Goal: Use online tool/utility: Utilize a website feature to perform a specific function

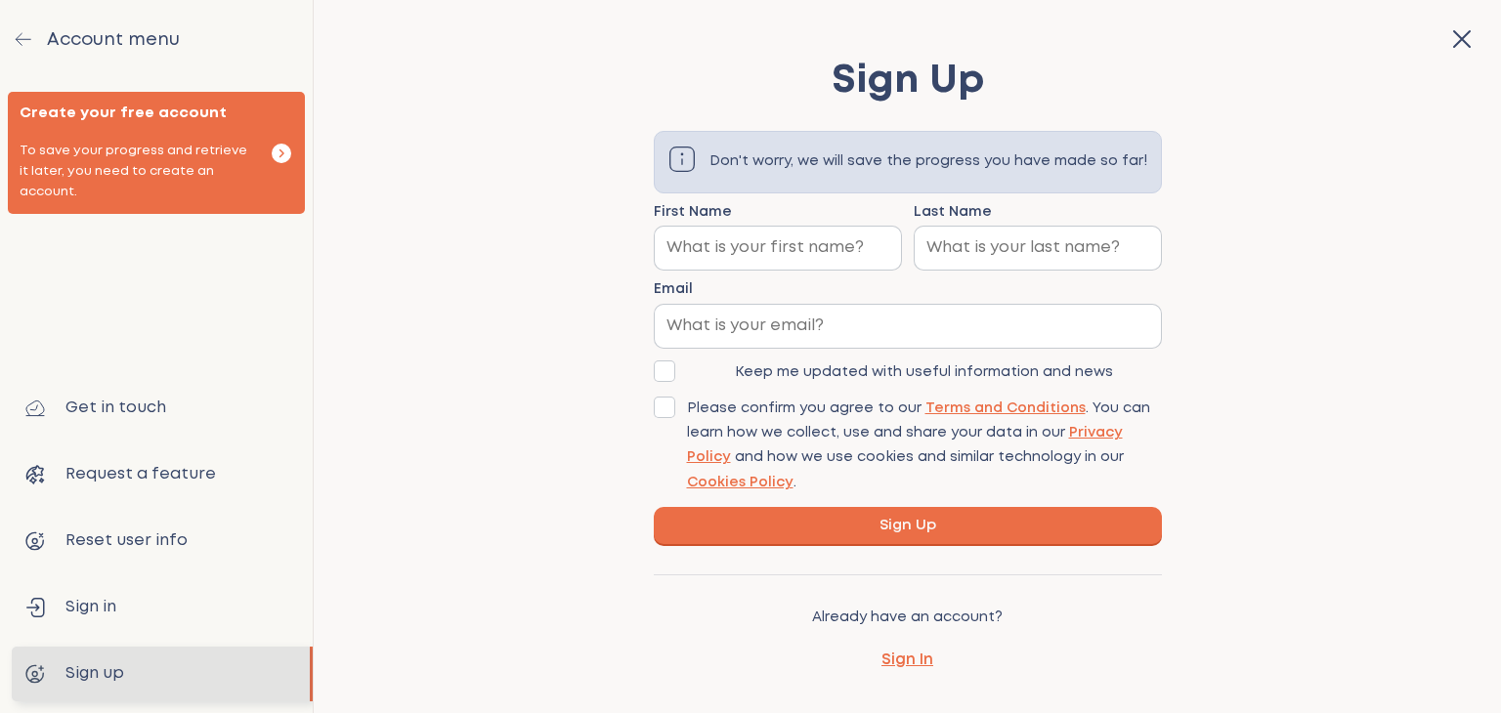
click at [1446, 40] on icon "button" at bounding box center [1461, 38] width 31 height 31
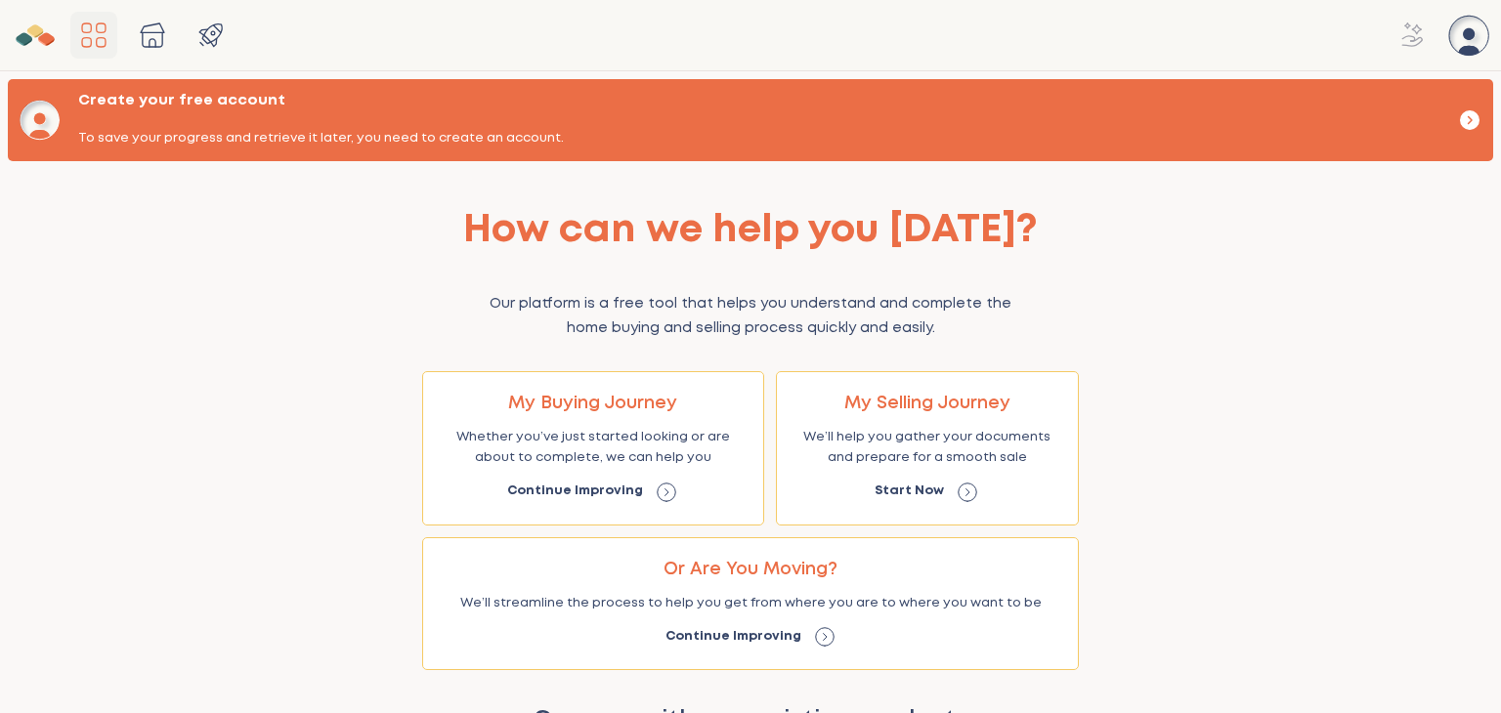
click at [23, 46] on icon "Main Navigation" at bounding box center [35, 35] width 39 height 39
click at [1458, 42] on icon "Main Navigation" at bounding box center [1468, 35] width 39 height 39
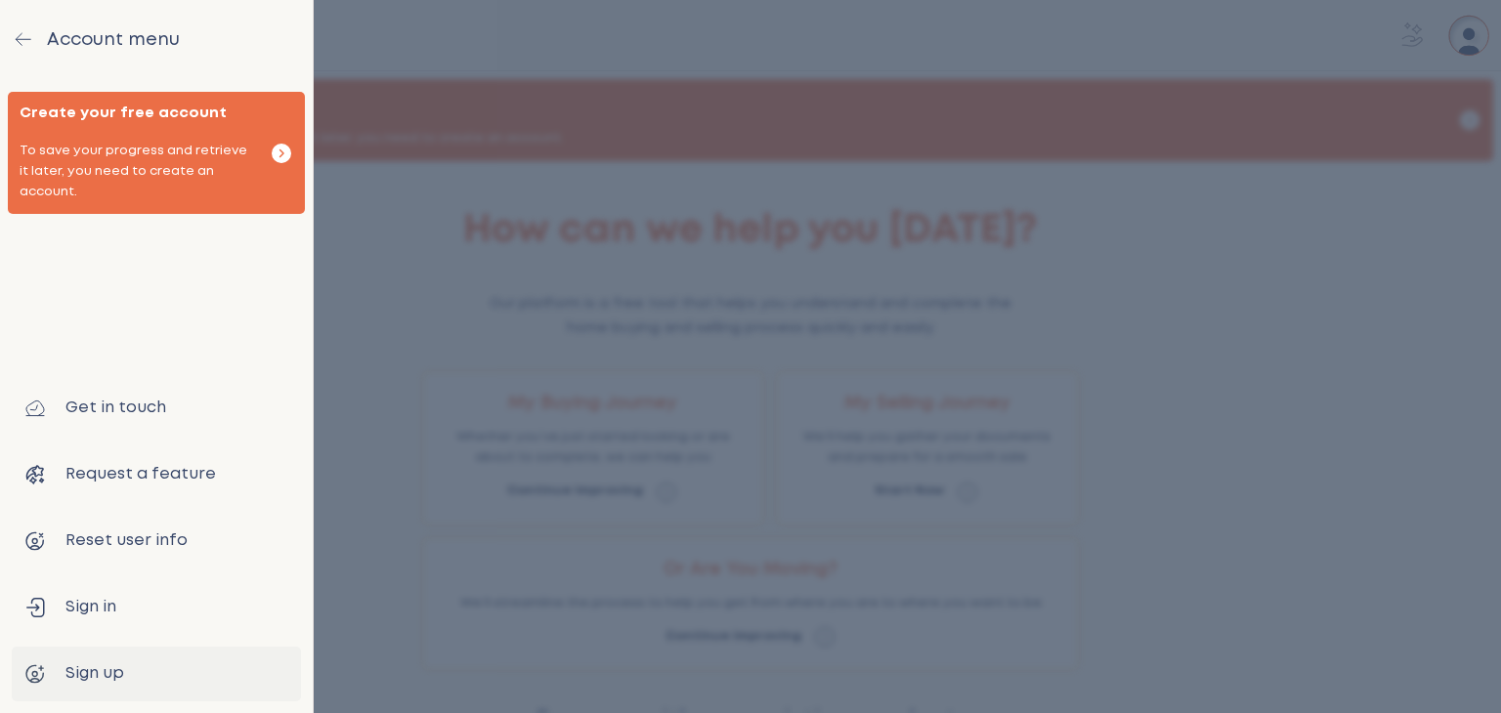
click at [26, 46] on icon "drawer" at bounding box center [23, 38] width 23 height 23
click at [15, 39] on icon "drawer" at bounding box center [23, 38] width 23 height 23
click at [283, 146] on icon "drawer" at bounding box center [282, 153] width 19 height 19
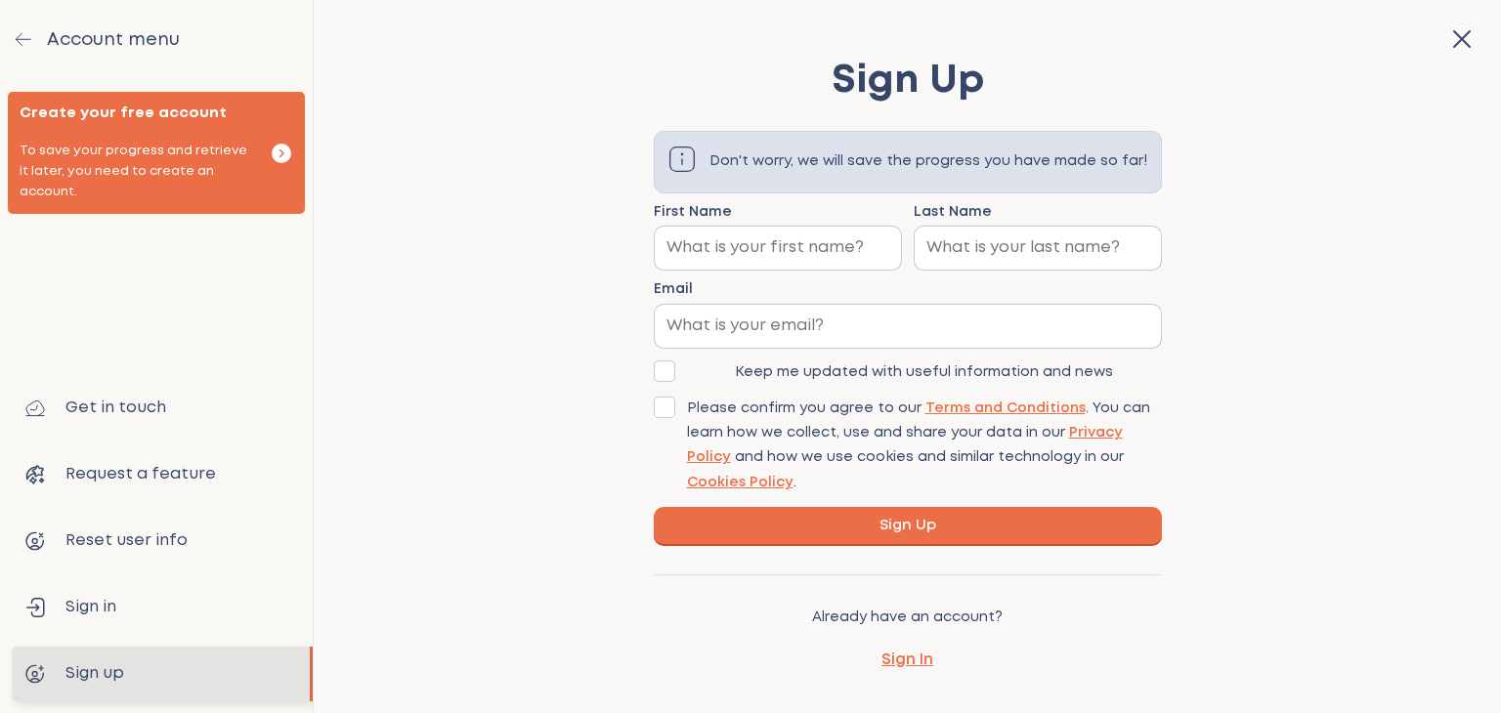
click at [1446, 40] on icon "button" at bounding box center [1461, 38] width 31 height 31
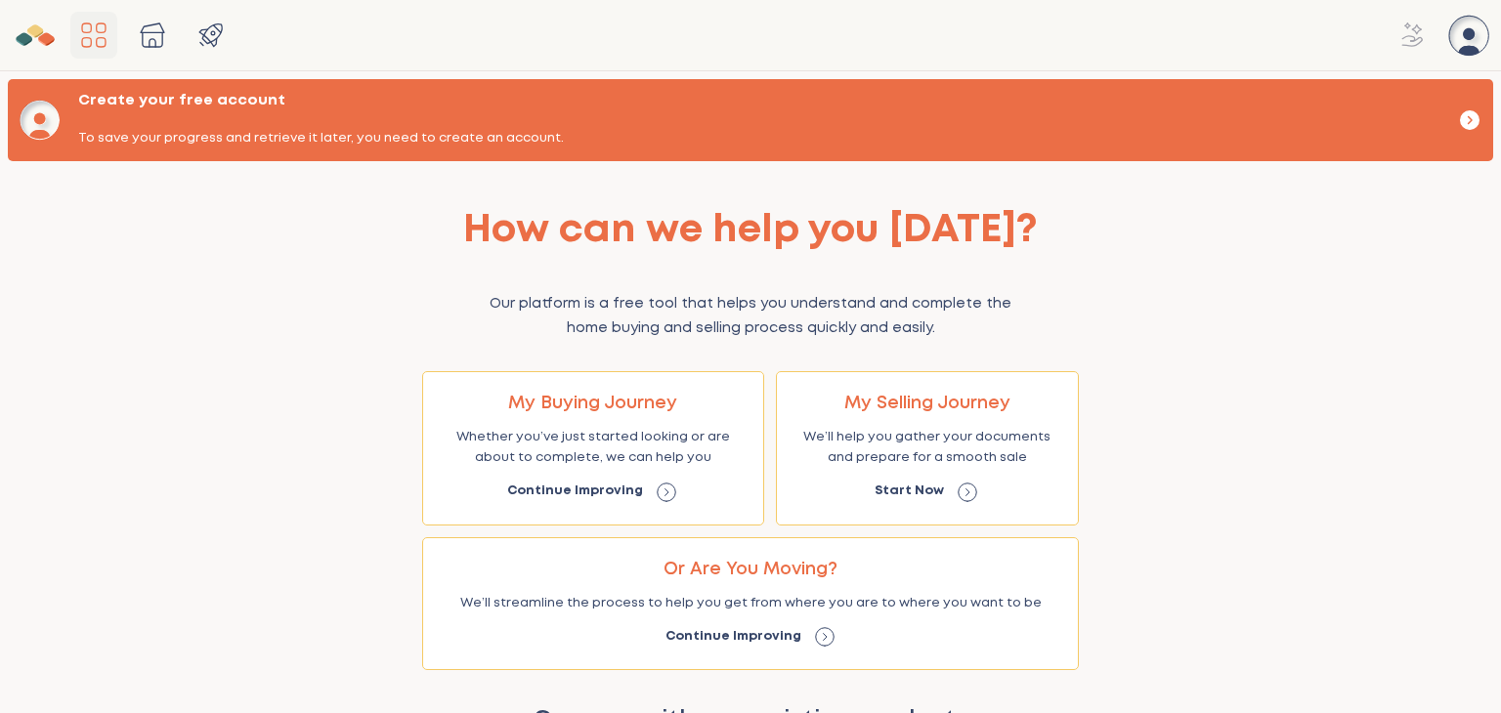
click at [1469, 116] on icon "button" at bounding box center [1470, 119] width 3 height 7
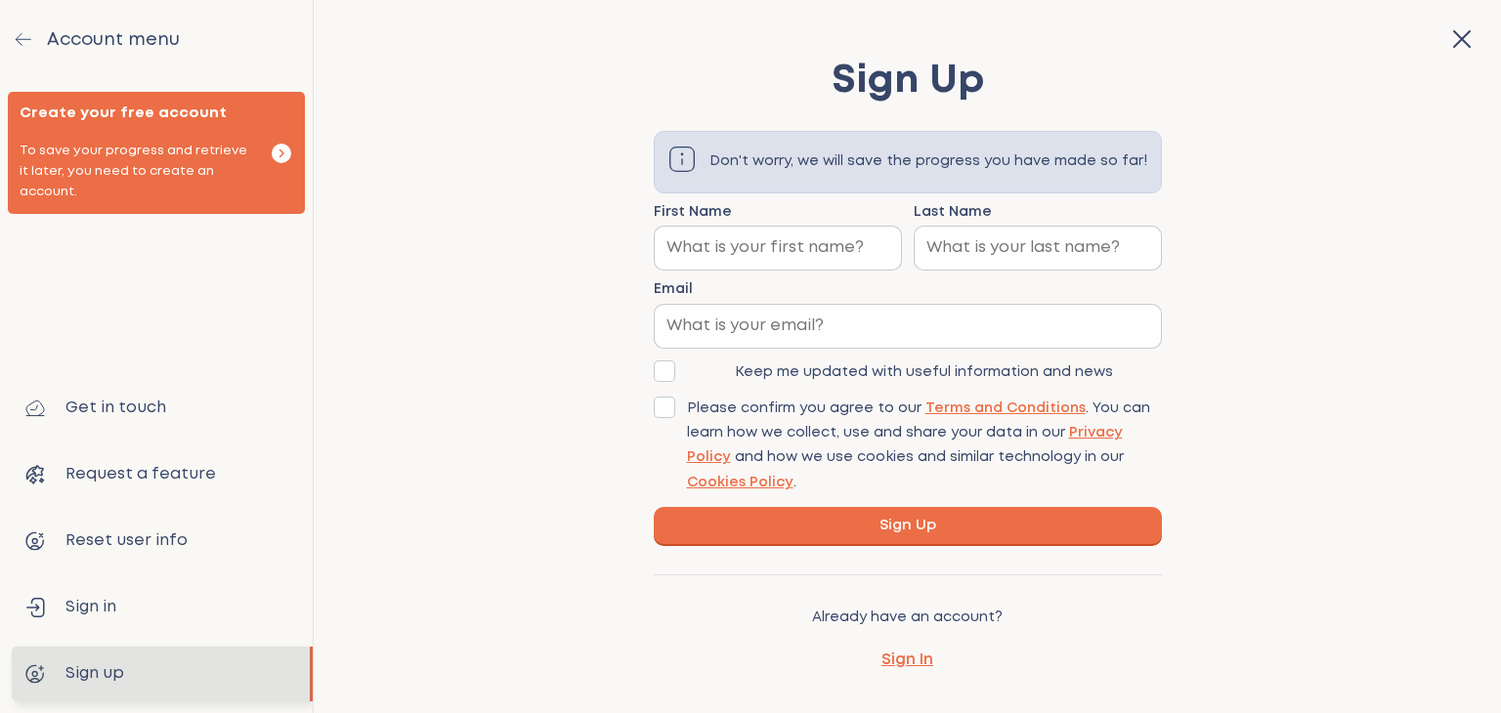
click at [1454, 38] on icon "button" at bounding box center [1462, 39] width 16 height 16
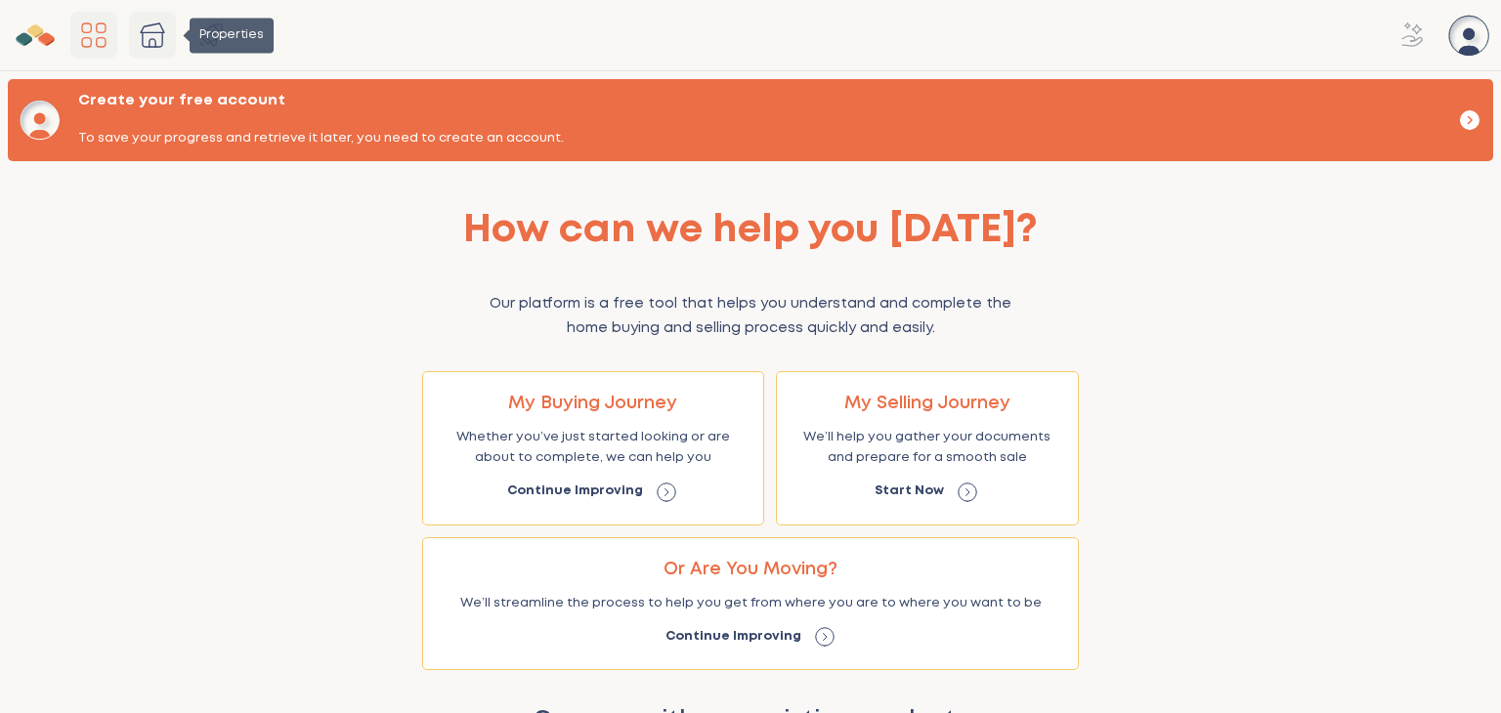
click at [145, 40] on icon "Properties" at bounding box center [152, 35] width 31 height 31
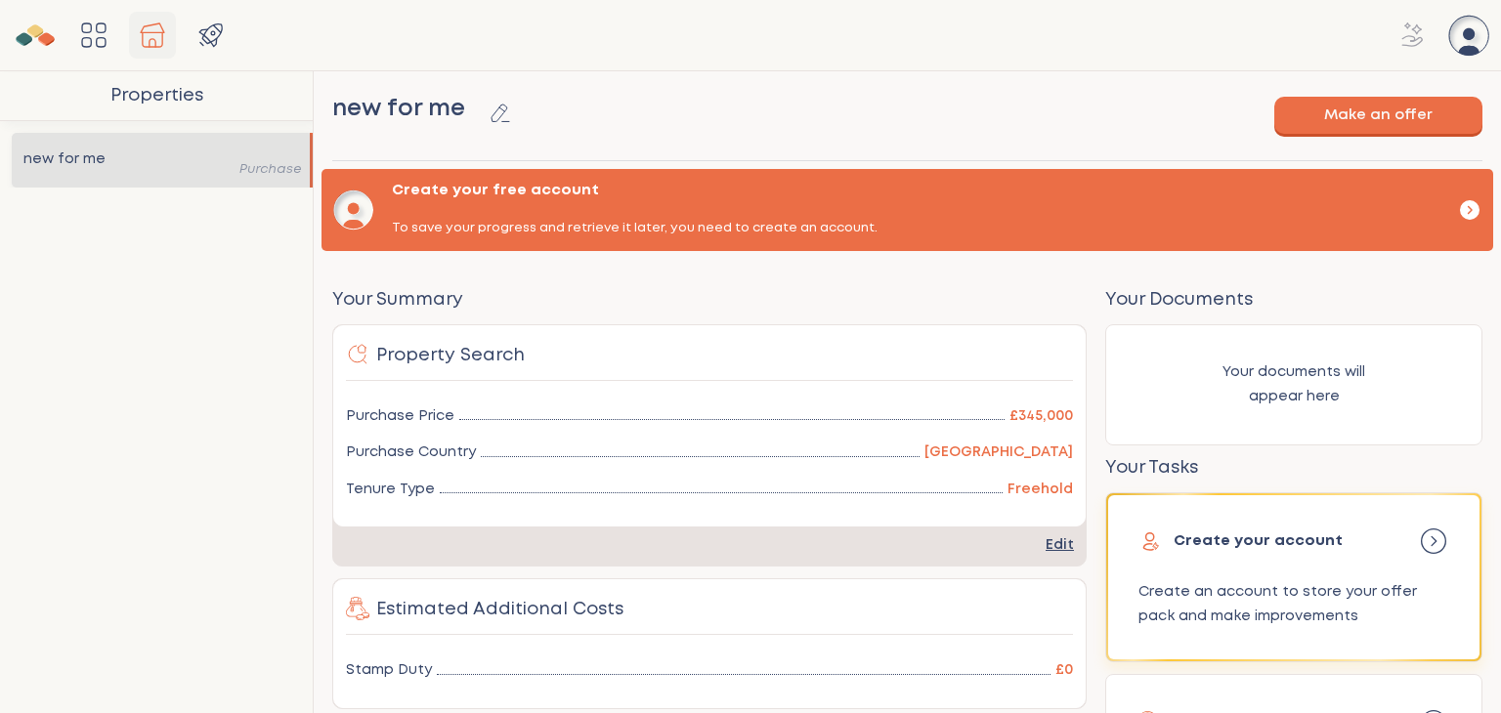
click at [1374, 110] on button "Make an offer" at bounding box center [1378, 115] width 208 height 37
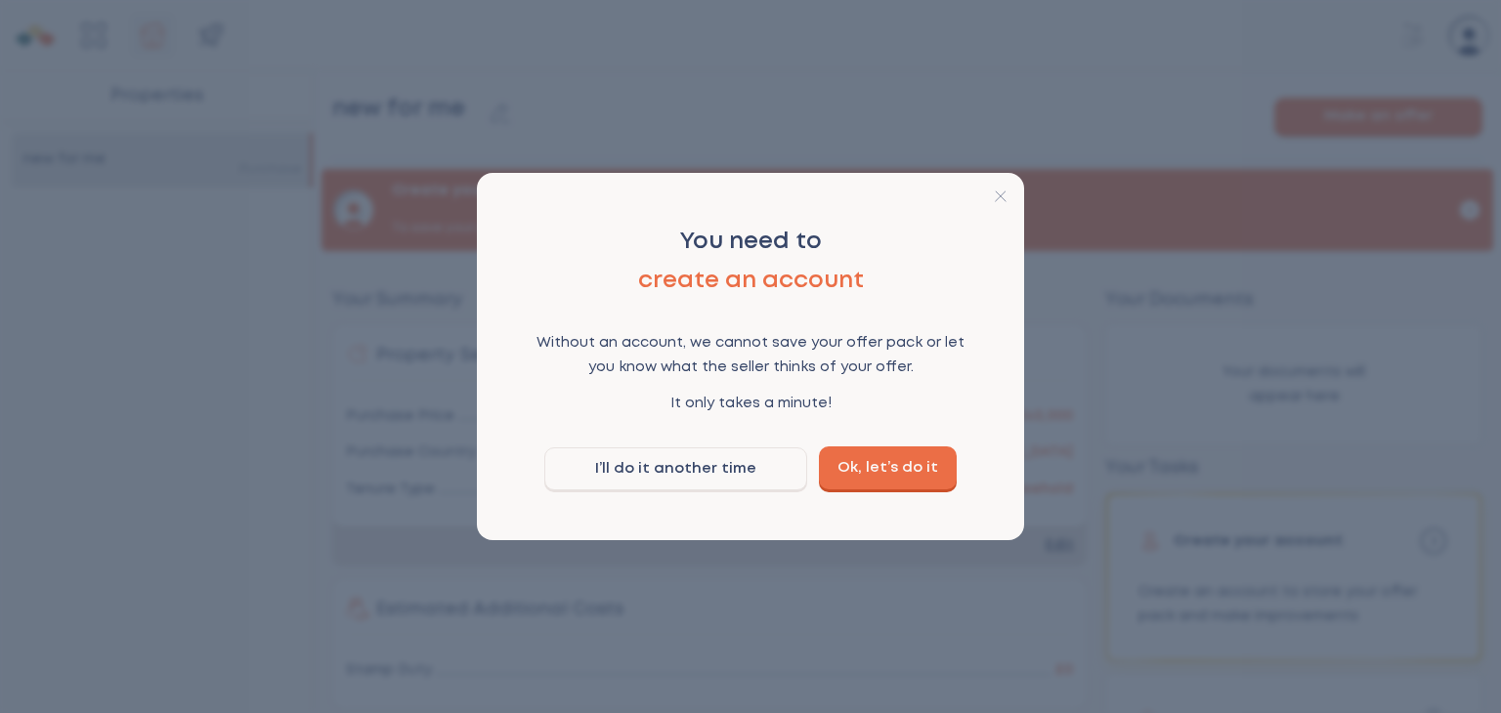
click at [891, 470] on link "Ok, let’s do it" at bounding box center [888, 468] width 138 height 43
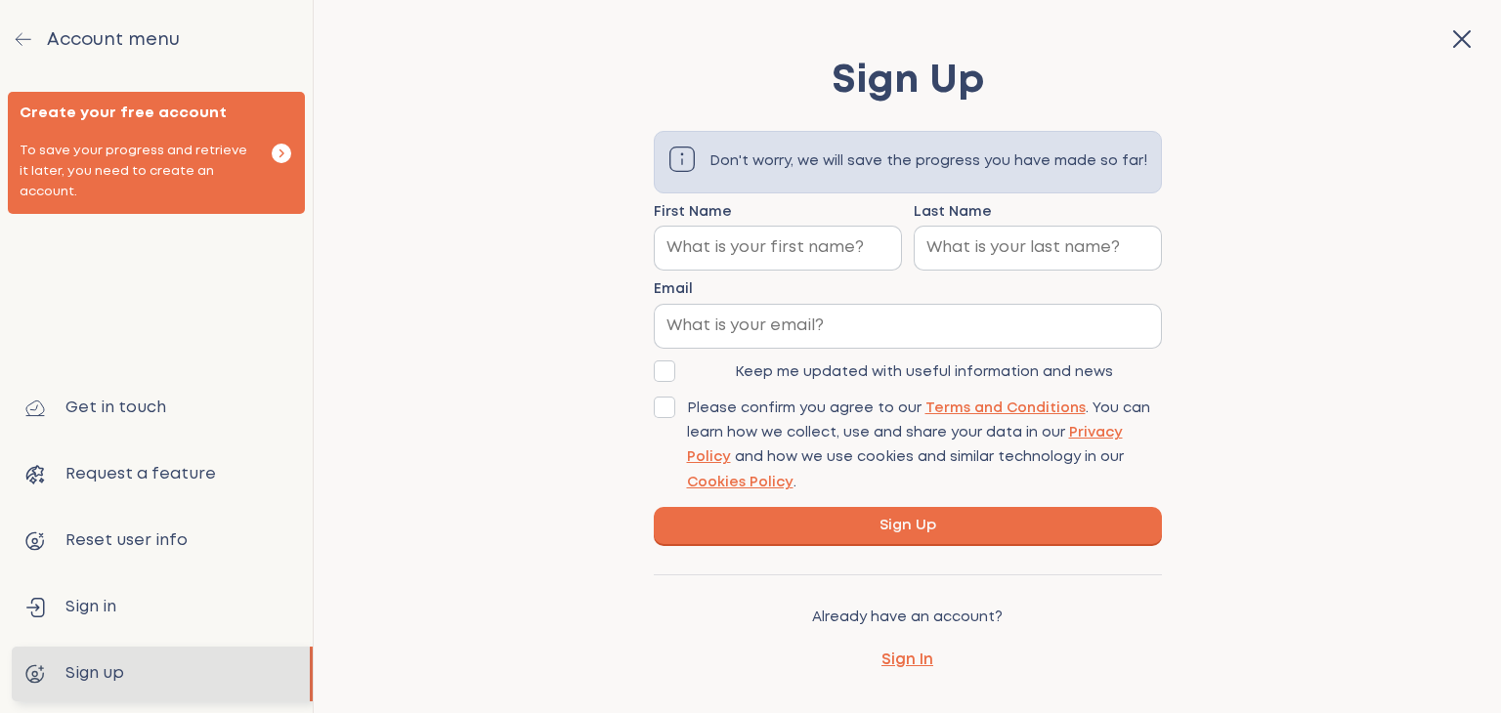
click at [1454, 40] on icon "button" at bounding box center [1462, 39] width 16 height 16
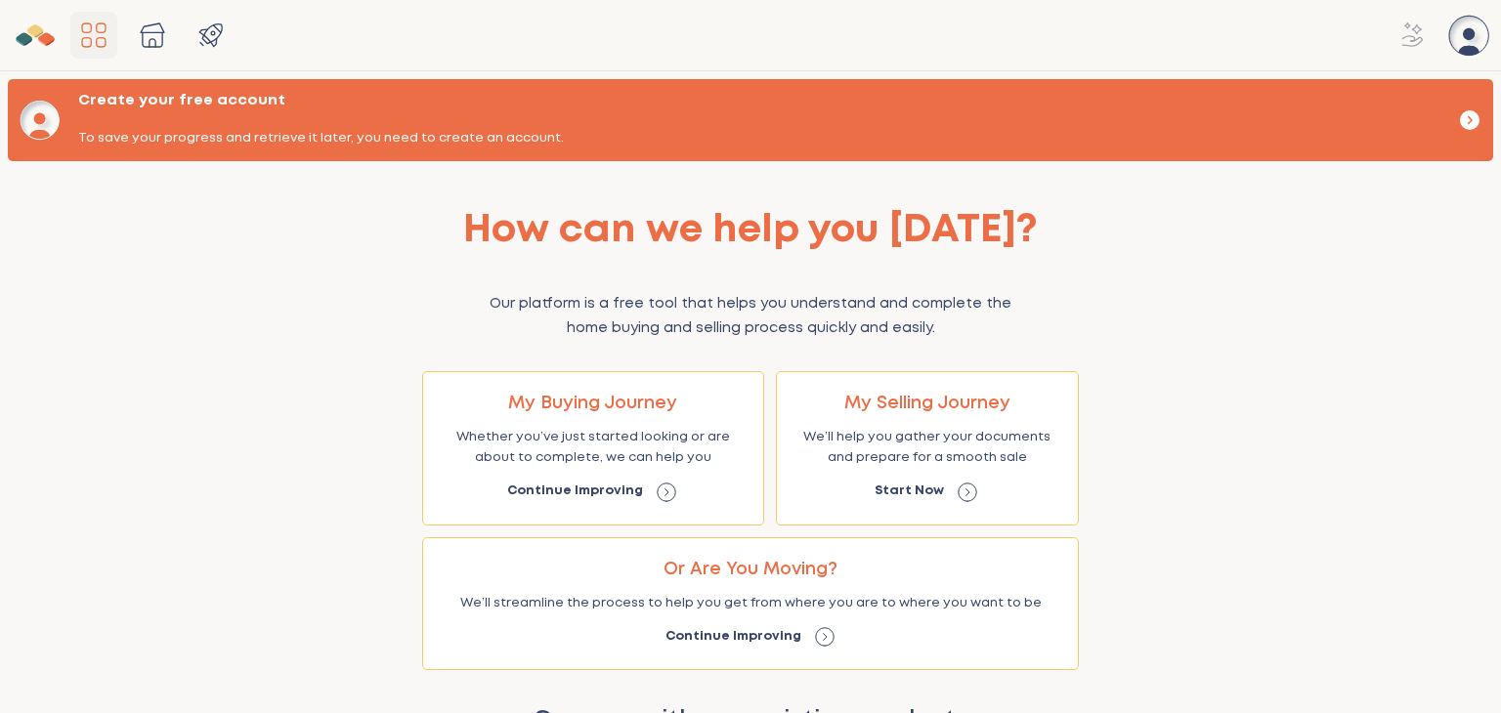
click at [1470, 39] on icon "Main Navigation" at bounding box center [1469, 33] width 12 height 12
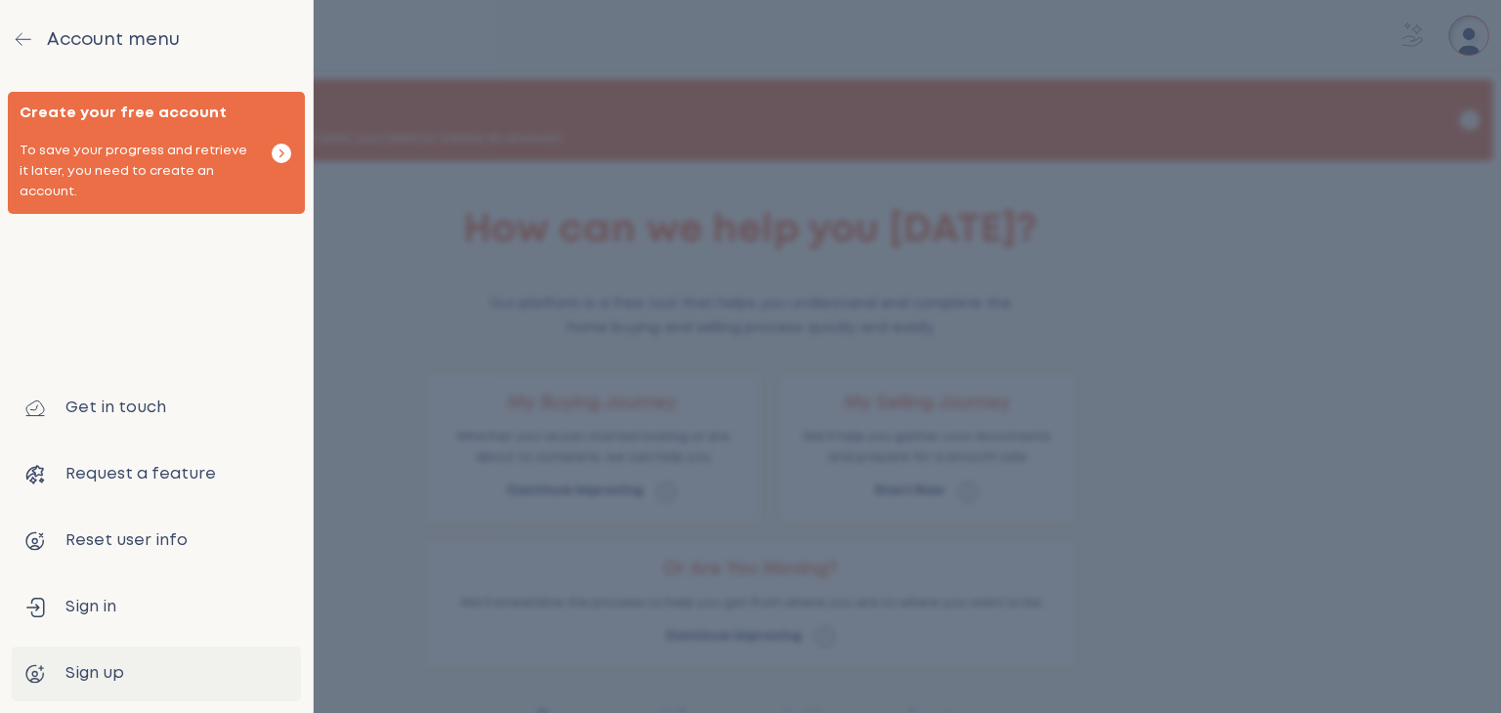
click at [19, 46] on icon "drawer" at bounding box center [23, 38] width 23 height 23
click at [22, 45] on icon "drawer" at bounding box center [23, 40] width 15 height 12
click at [25, 35] on icon "drawer" at bounding box center [23, 38] width 23 height 23
click at [274, 144] on icon "drawer" at bounding box center [282, 153] width 19 height 19
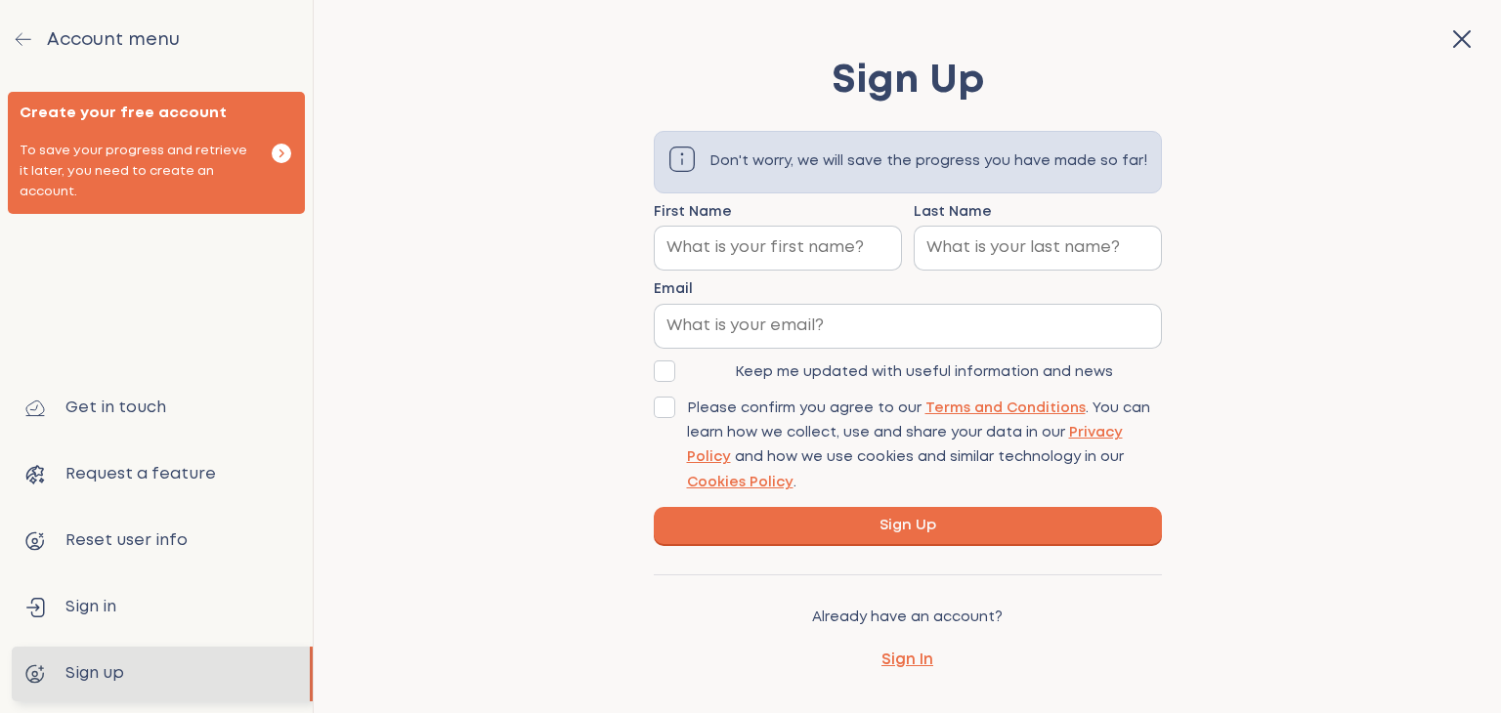
click at [1454, 36] on icon "button" at bounding box center [1462, 39] width 16 height 16
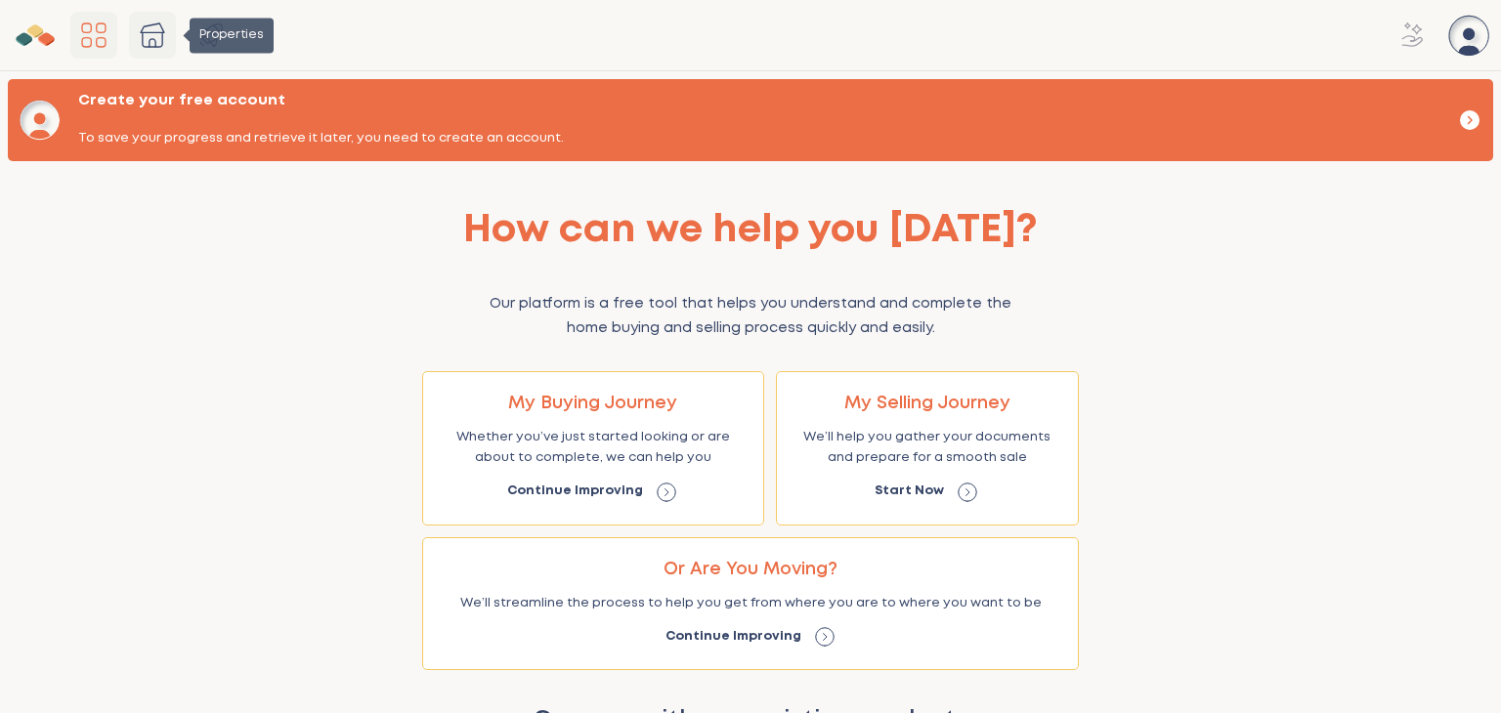
click at [151, 34] on icon "Properties" at bounding box center [152, 35] width 31 height 31
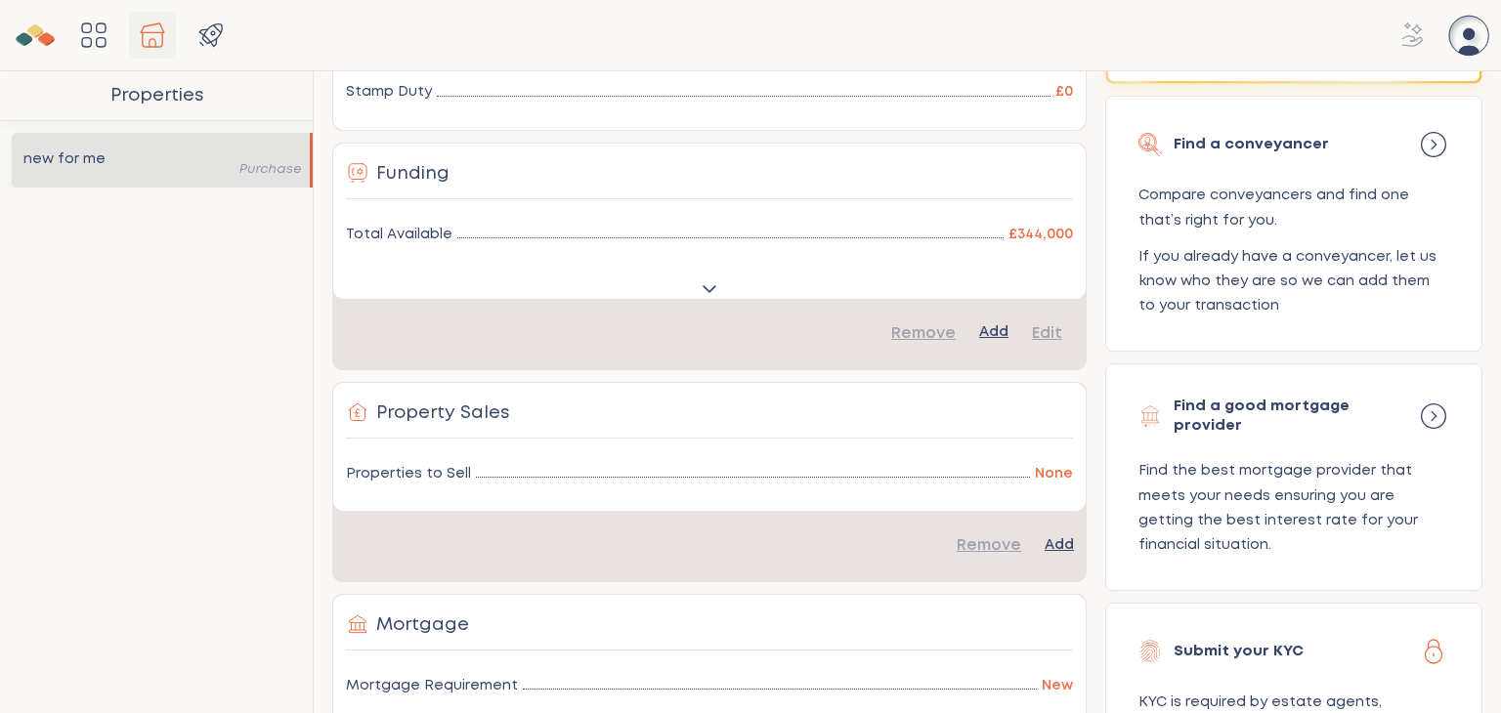
scroll to position [566, 0]
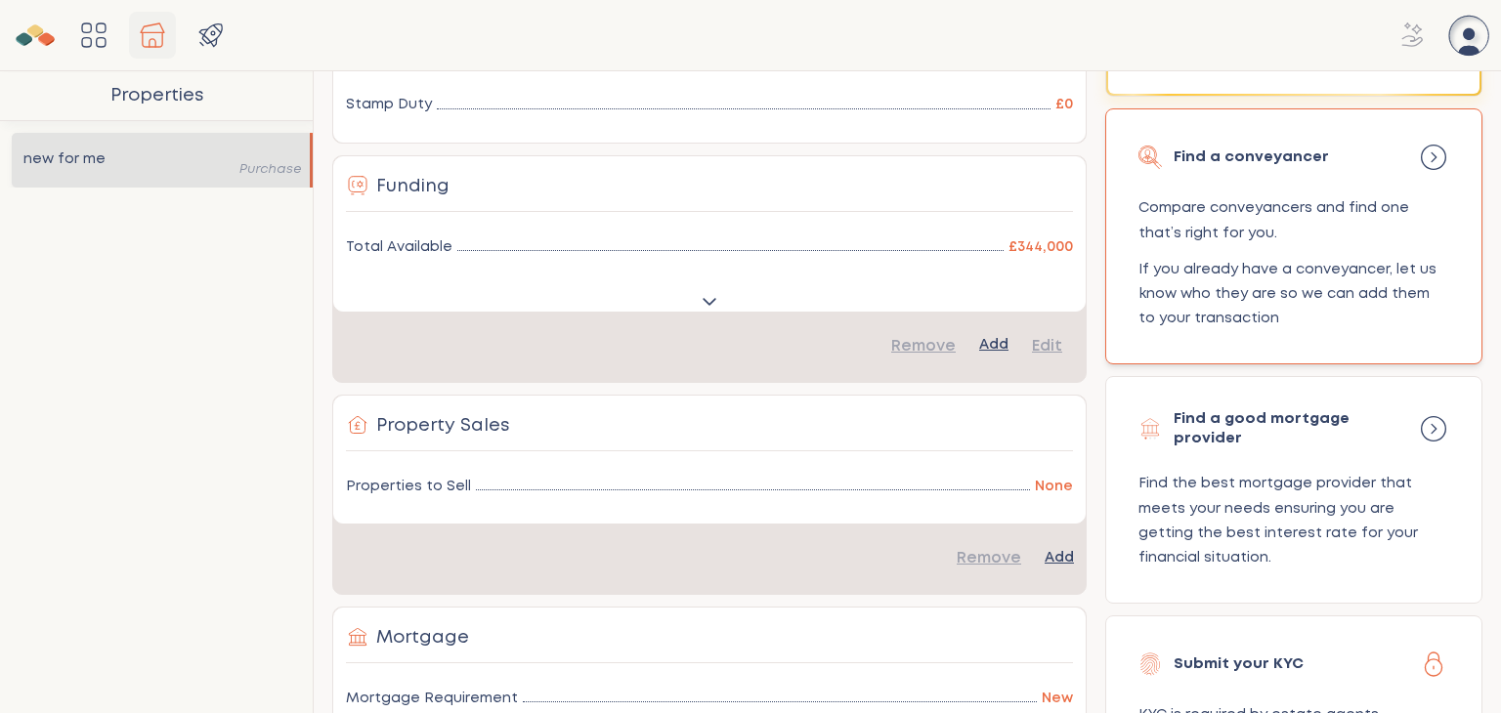
click at [1423, 155] on icon at bounding box center [1433, 157] width 31 height 31
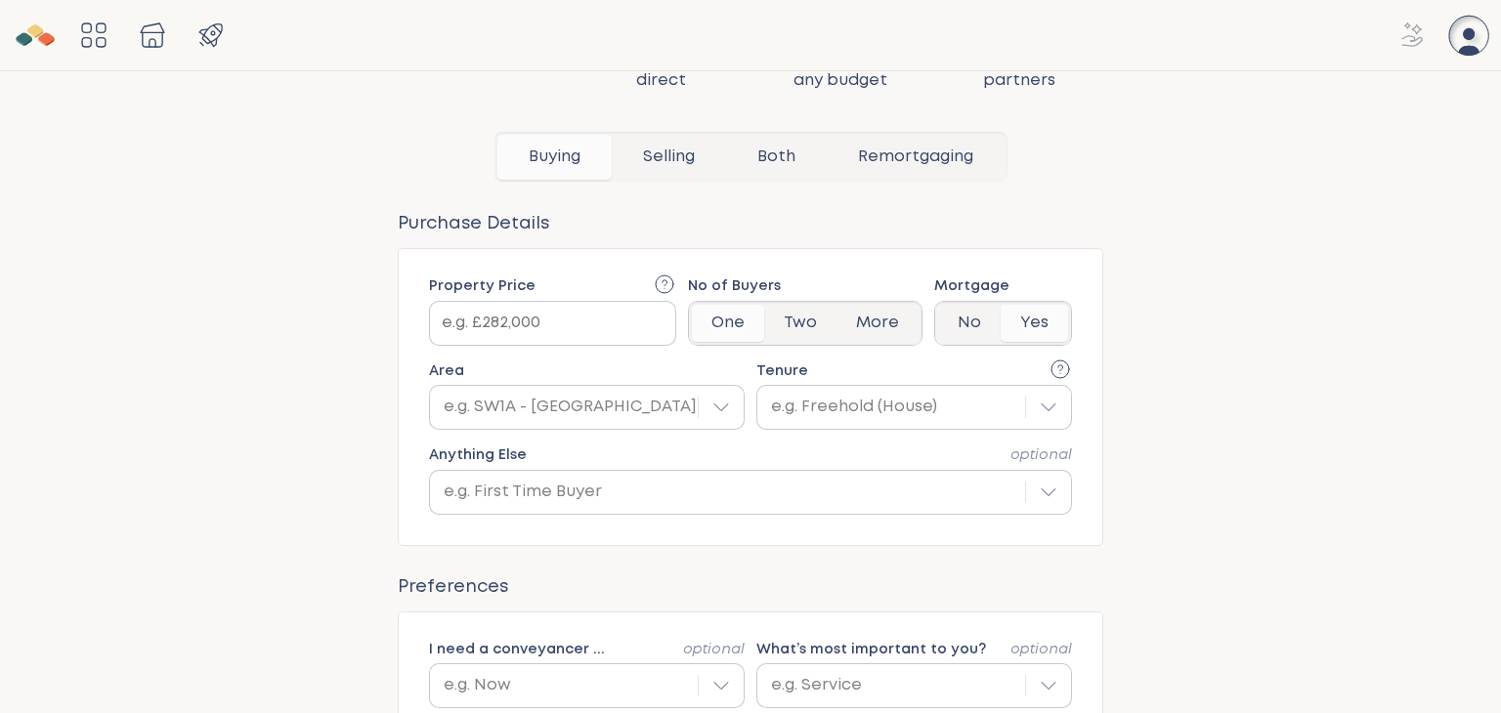
scroll to position [235, 0]
click at [809, 322] on button "Two" at bounding box center [800, 325] width 72 height 37
click at [872, 333] on button "More" at bounding box center [878, 325] width 82 height 37
click at [968, 338] on button "No" at bounding box center [969, 325] width 63 height 37
click at [1083, 285] on div "Property Price No of Buyers One Two More Mortgage No Yes Area e.g. SW1A - Bucki…" at bounding box center [751, 399] width 706 height 298
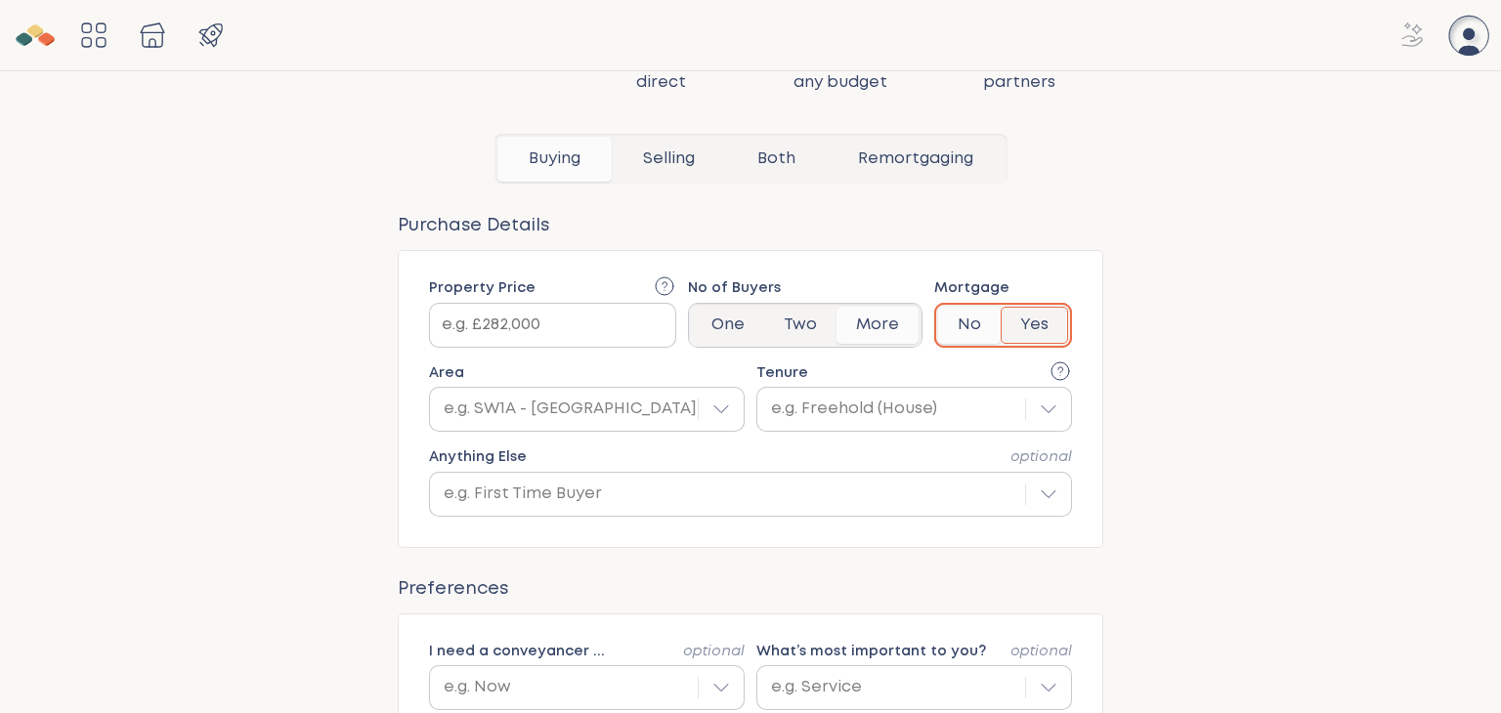
click at [1044, 315] on button "Yes" at bounding box center [1034, 325] width 67 height 37
click at [1060, 267] on div "Property Price No of Buyers One Two More Mortgage No Yes Area e.g. SW1A - Bucki…" at bounding box center [751, 399] width 706 height 298
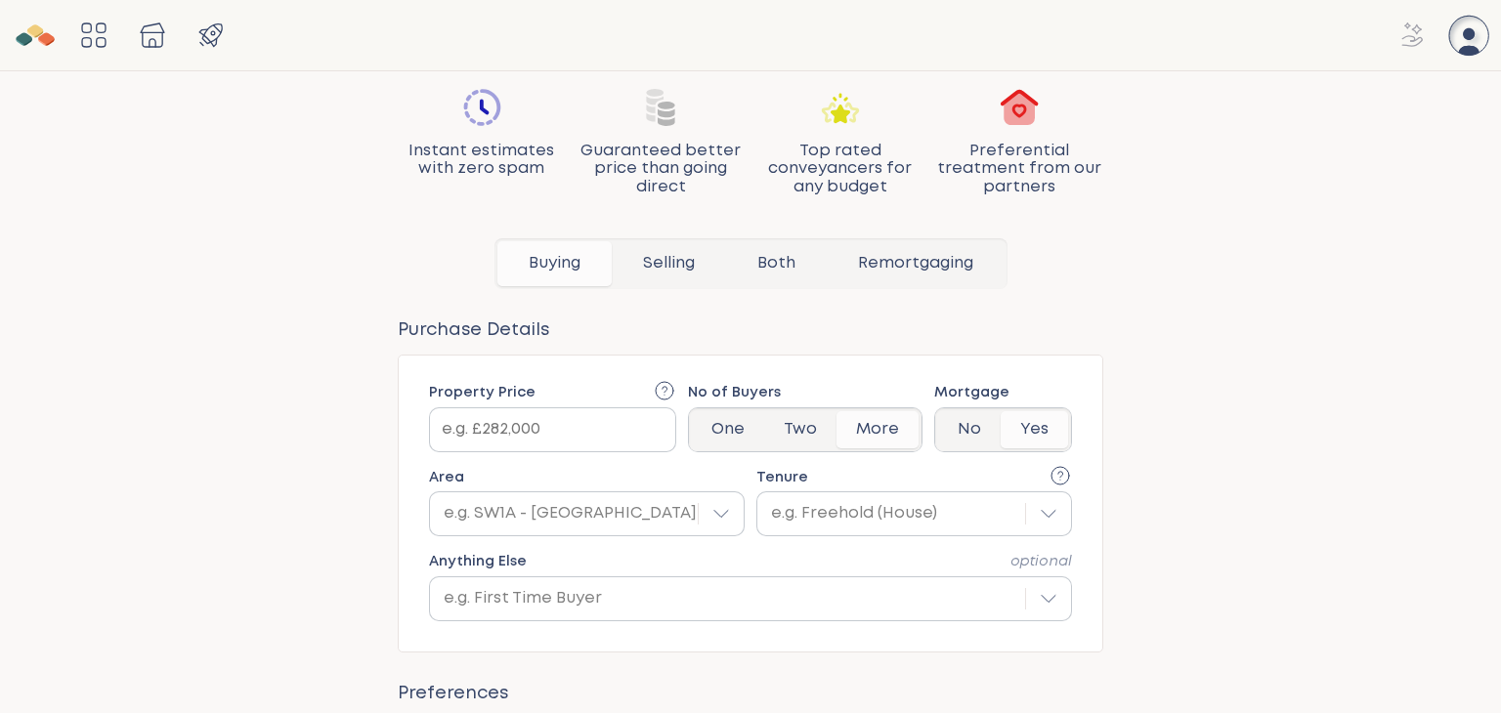
scroll to position [0, 0]
